Goal: Task Accomplishment & Management: Use online tool/utility

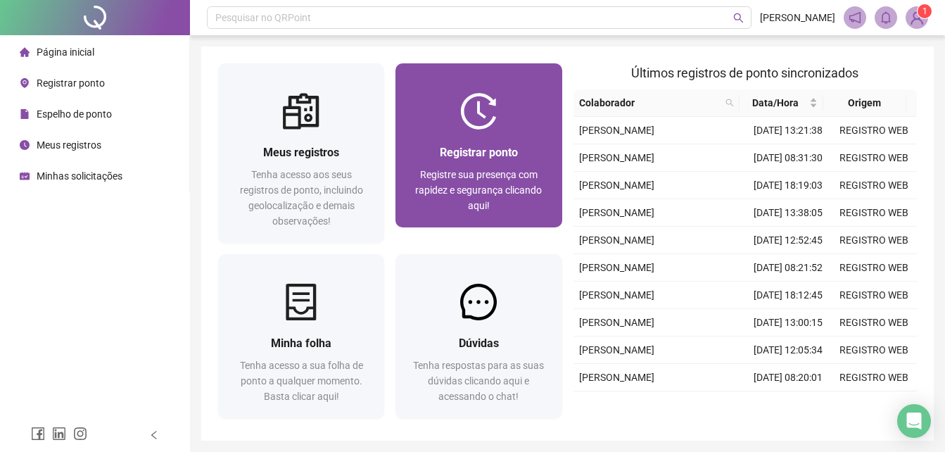
click at [503, 105] on div at bounding box center [479, 111] width 166 height 37
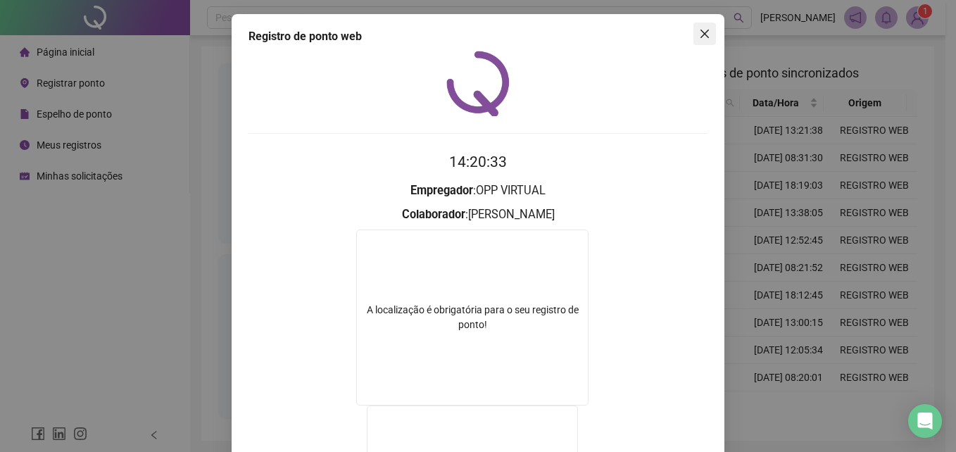
click at [700, 37] on icon "close" at bounding box center [704, 34] width 8 height 8
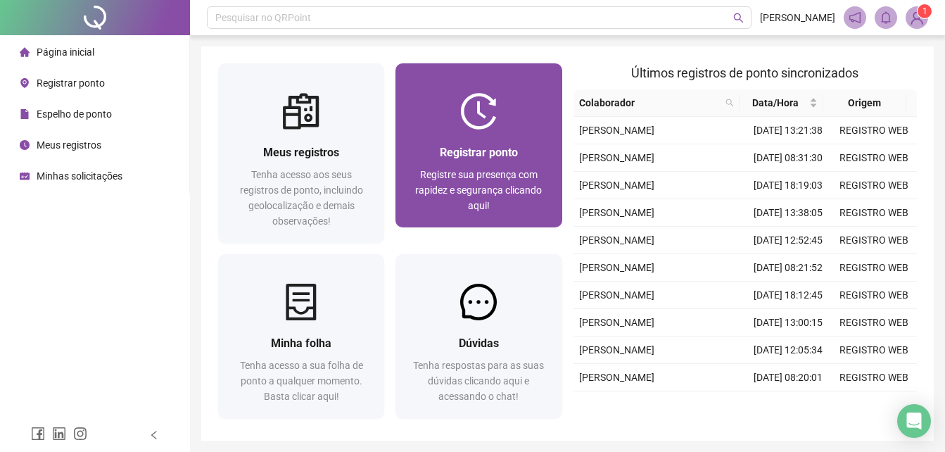
click at [467, 165] on div "Registrar ponto Registre sua presença com rapidez e segurança clicando aqui!" at bounding box center [478, 179] width 132 height 70
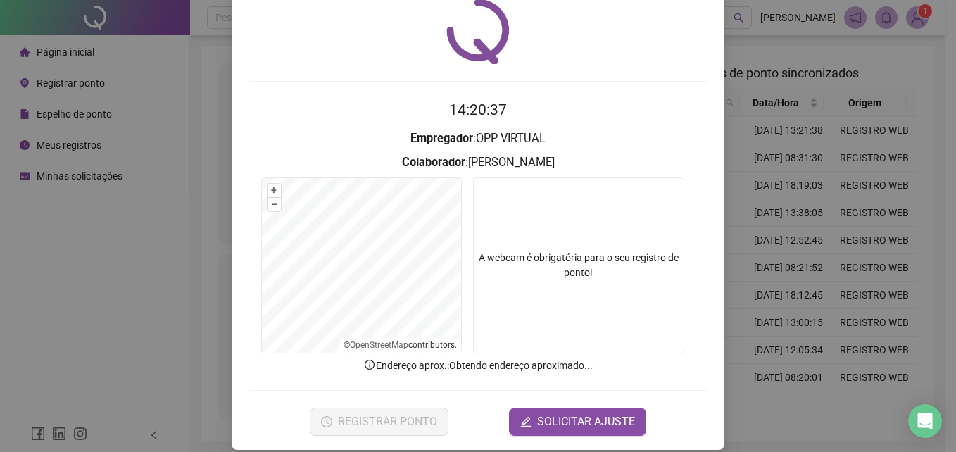
scroll to position [67, 0]
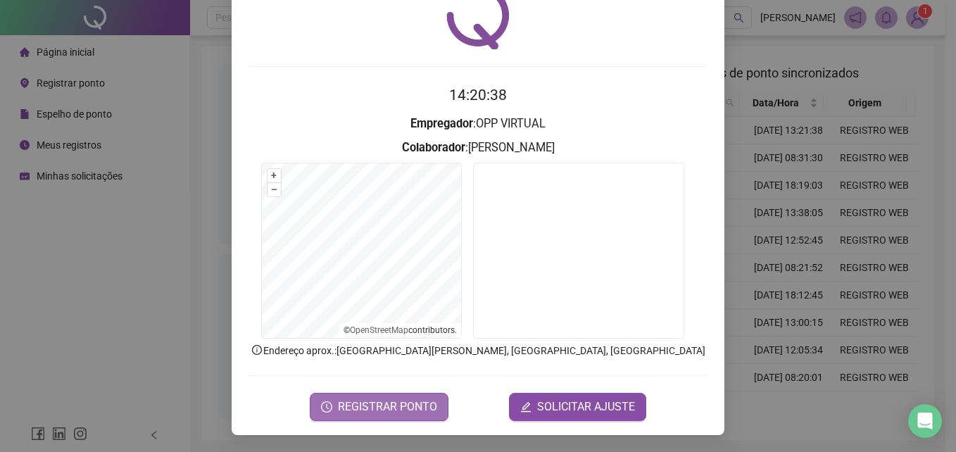
click at [403, 412] on span "REGISTRAR PONTO" at bounding box center [387, 406] width 99 height 17
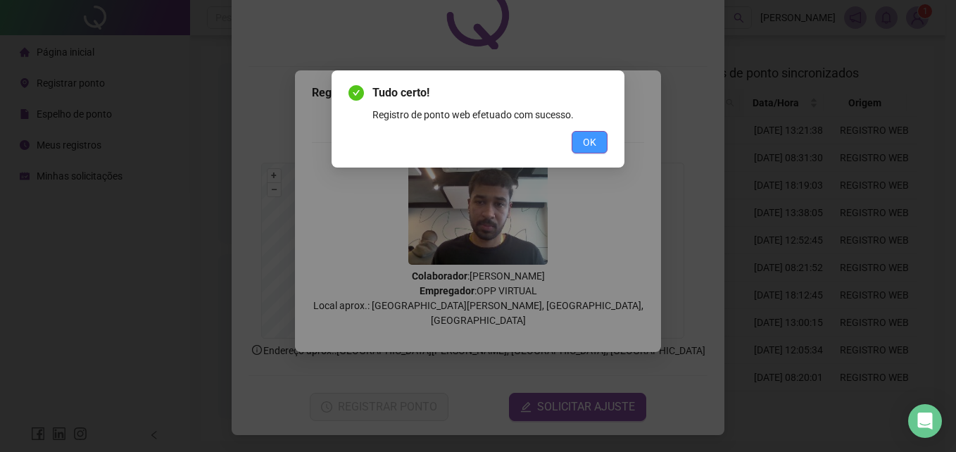
click at [602, 137] on button "OK" at bounding box center [590, 142] width 36 height 23
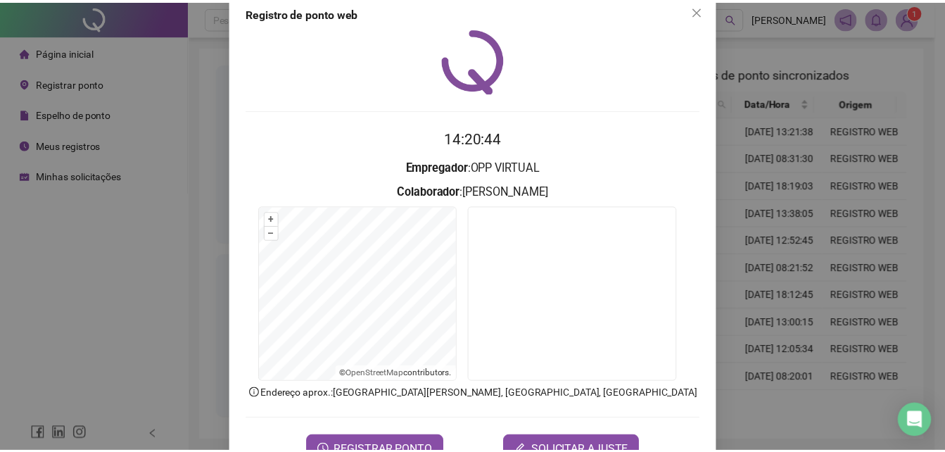
scroll to position [0, 0]
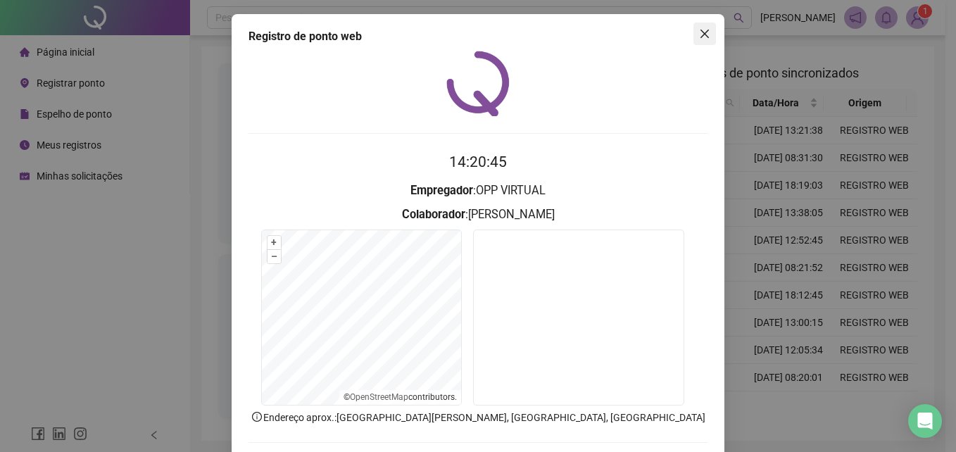
click at [707, 34] on span "Close" at bounding box center [704, 33] width 23 height 11
